Goal: Navigation & Orientation: Understand site structure

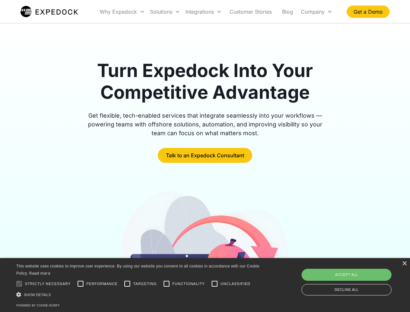
click at [216, 12] on div "Integrations" at bounding box center [204, 12] width 42 height 22
click at [122, 12] on div "Why Expedock" at bounding box center [118, 11] width 37 height 6
click at [165, 12] on div "Solutions" at bounding box center [161, 11] width 22 height 6
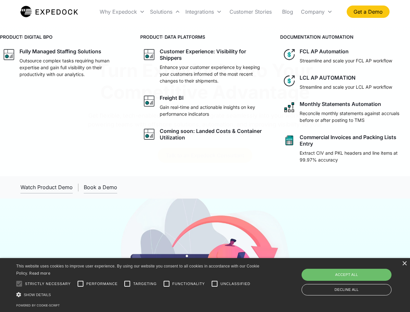
click at [204, 12] on div "Integrations" at bounding box center [199, 11] width 29 height 6
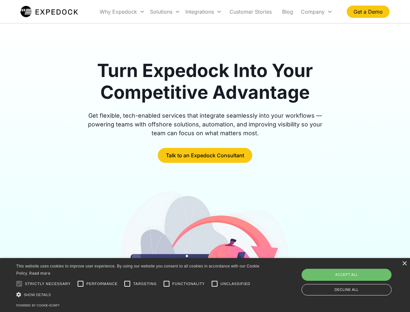
click at [316, 12] on div "Company" at bounding box center [313, 11] width 24 height 6
click at [19, 283] on div at bounding box center [19, 283] width 13 height 13
click at [80, 283] on input "Performance" at bounding box center [80, 283] width 13 height 13
checkbox input "true"
click at [127, 283] on input "Targeting" at bounding box center [127, 283] width 13 height 13
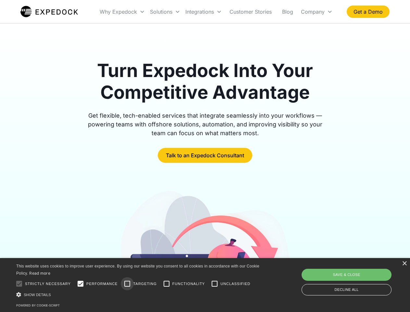
checkbox input "true"
click at [167, 283] on input "Functionality" at bounding box center [166, 283] width 13 height 13
checkbox input "true"
click at [215, 283] on input "Unclassified" at bounding box center [214, 283] width 13 height 13
checkbox input "true"
